Goal: Information Seeking & Learning: Learn about a topic

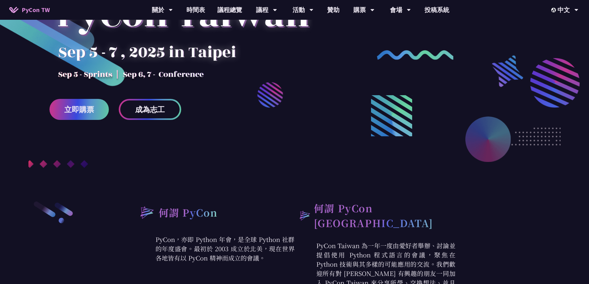
scroll to position [93, 0]
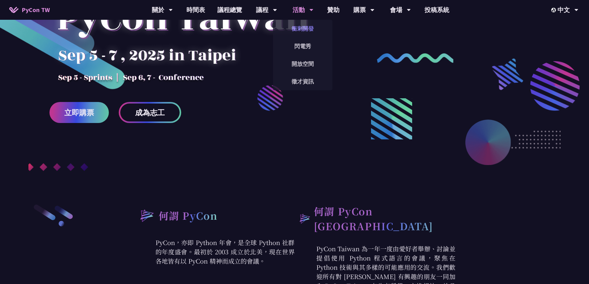
click at [303, 23] on link "衝刺開發" at bounding box center [302, 28] width 59 height 15
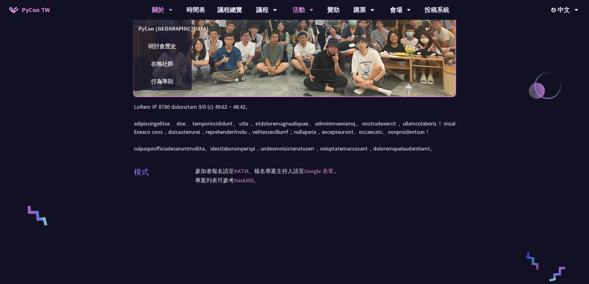
scroll to position [93, 0]
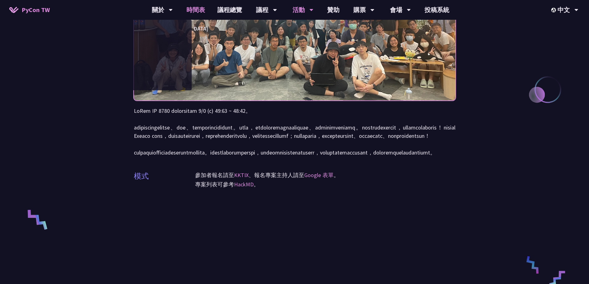
click at [196, 10] on link "時間表" at bounding box center [195, 10] width 31 height 20
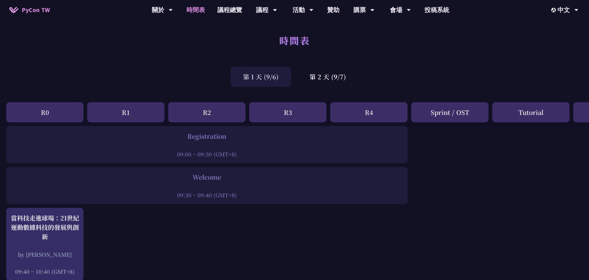
click at [487, 73] on div "第 1 天 (9/6) 第 2 天 (9/7)" at bounding box center [294, 76] width 589 height 26
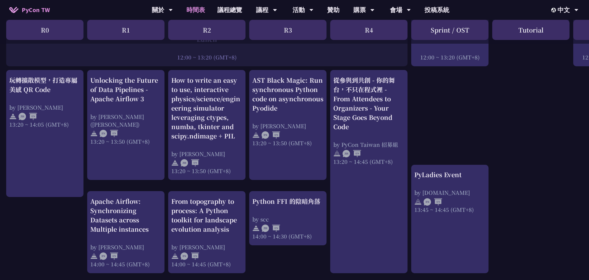
scroll to position [619, 0]
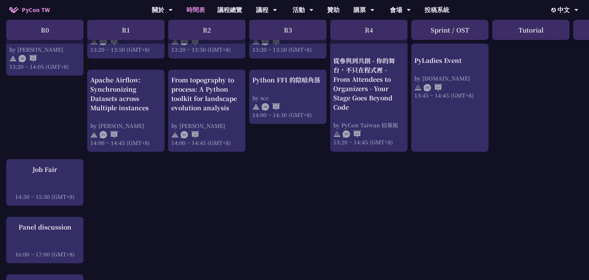
click at [523, 74] on div "An Introduction to the GIL for Python Beginners: Disabling It in Python 3.13 an…" at bounding box center [328, 2] width 657 height 991
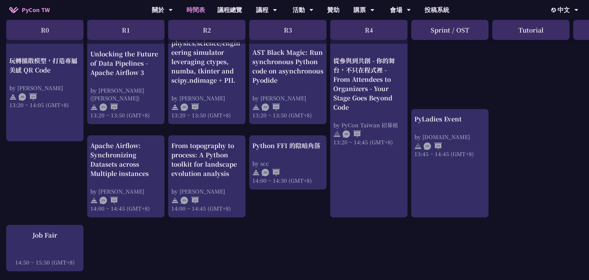
scroll to position [526, 0]
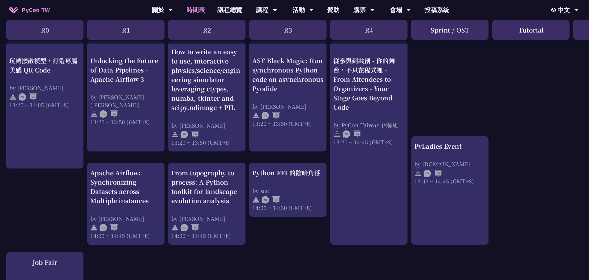
click at [545, 90] on div "An Introduction to the GIL for Python Beginners: Disabling It in Python 3.13 an…" at bounding box center [328, 95] width 657 height 991
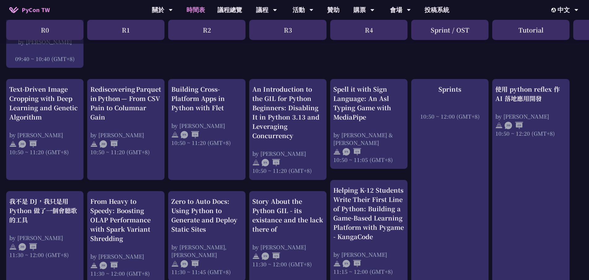
scroll to position [155, 0]
